Goal: Transaction & Acquisition: Purchase product/service

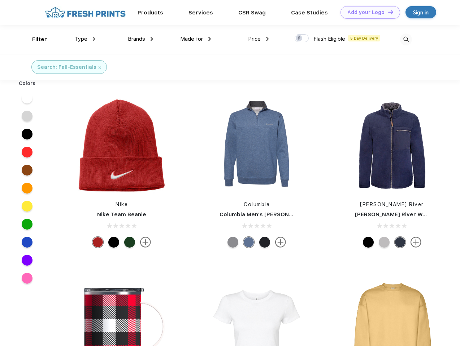
click at [367, 12] on link "Add your Logo Design Tool" at bounding box center [370, 12] width 60 height 13
click at [0, 0] on div "Design Tool" at bounding box center [0, 0] width 0 height 0
click at [387, 12] on link "Add your Logo Design Tool" at bounding box center [370, 12] width 60 height 13
click at [35, 39] on div "Filter" at bounding box center [39, 39] width 15 height 8
click at [85, 39] on span "Type" at bounding box center [81, 39] width 13 height 6
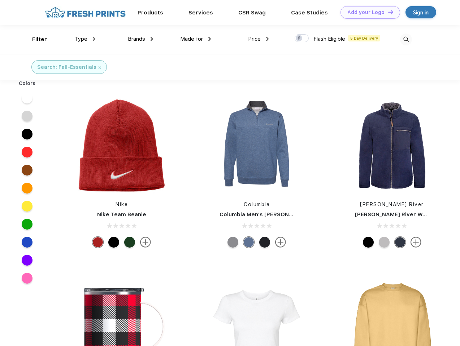
click at [140, 39] on span "Brands" at bounding box center [136, 39] width 17 height 6
click at [195, 39] on span "Made for" at bounding box center [191, 39] width 23 height 6
click at [258, 39] on span "Price" at bounding box center [254, 39] width 13 height 6
click at [302, 39] on div at bounding box center [301, 38] width 14 height 8
click at [299, 39] on input "checkbox" at bounding box center [296, 36] width 5 height 5
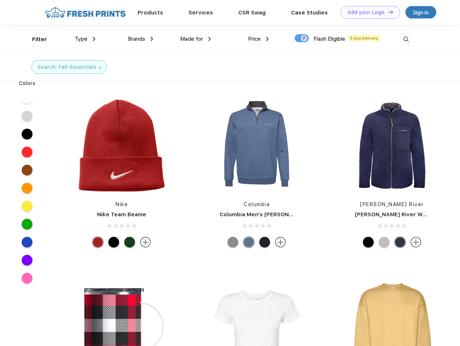
click at [405, 39] on img at bounding box center [406, 40] width 12 height 12
